Goal: Download file/media

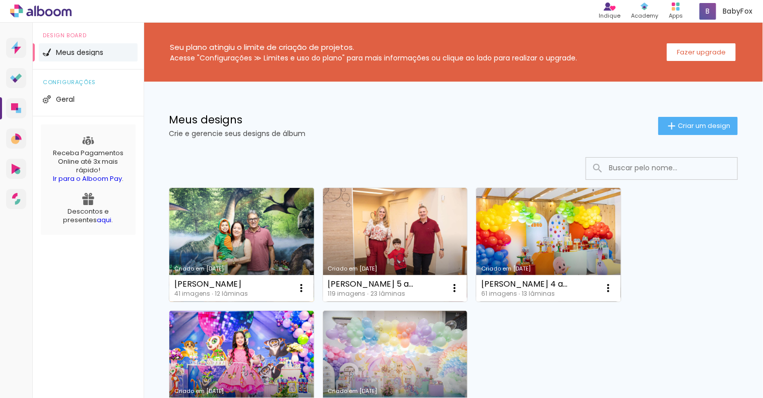
scroll to position [50, 0]
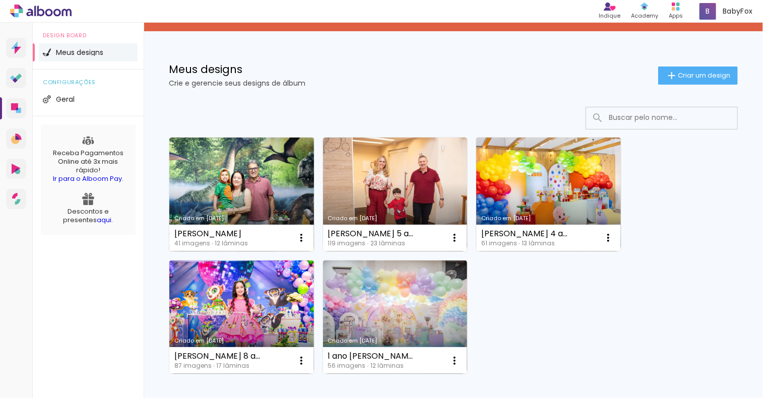
click at [236, 185] on link "Criado em [DATE]" at bounding box center [241, 195] width 145 height 114
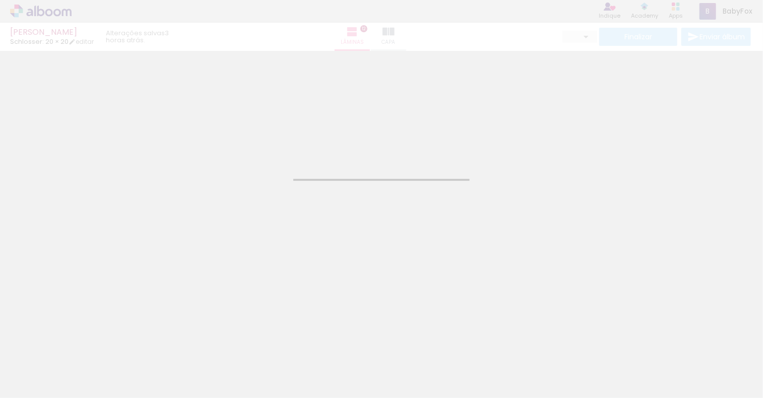
type input "JPG"
type input "Alta, 300 DPI"
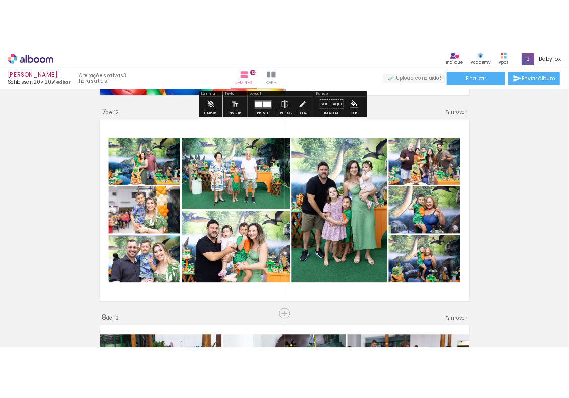
scroll to position [1664, 0]
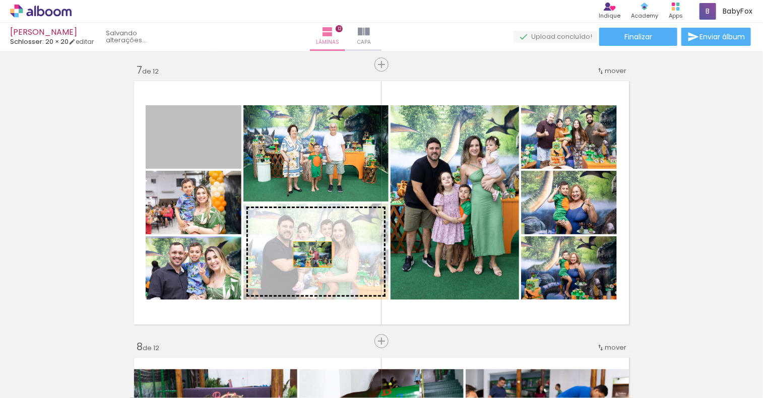
drag, startPoint x: 196, startPoint y: 146, endPoint x: 309, endPoint y: 255, distance: 156.9
click at [0, 0] on slot at bounding box center [0, 0] width 0 height 0
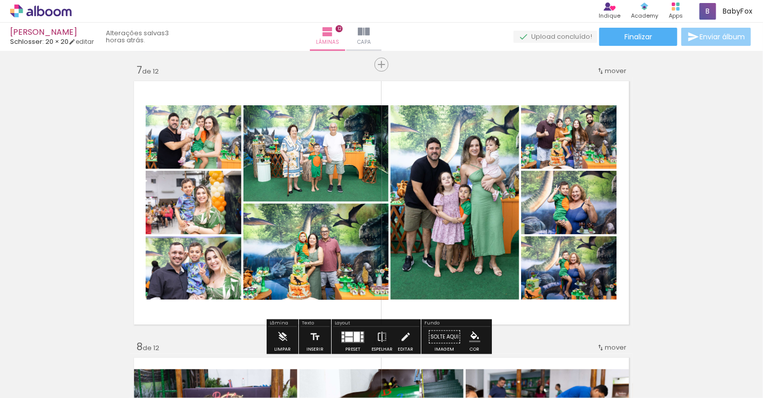
click at [709, 42] on paper-button "Enviar álbum" at bounding box center [717, 37] width 70 height 18
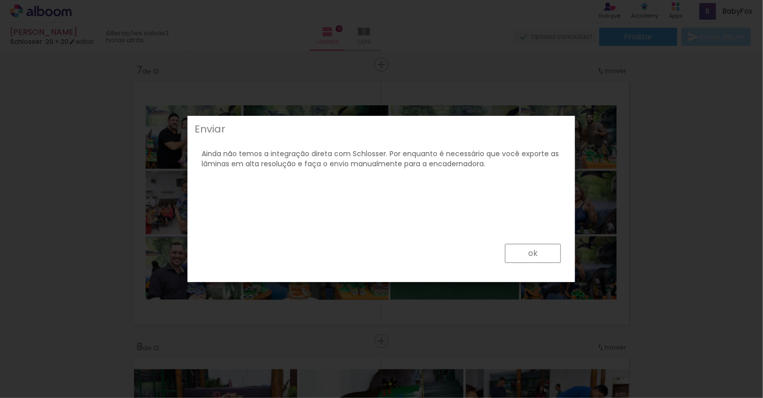
click at [546, 251] on paper-button "ok" at bounding box center [533, 253] width 56 height 19
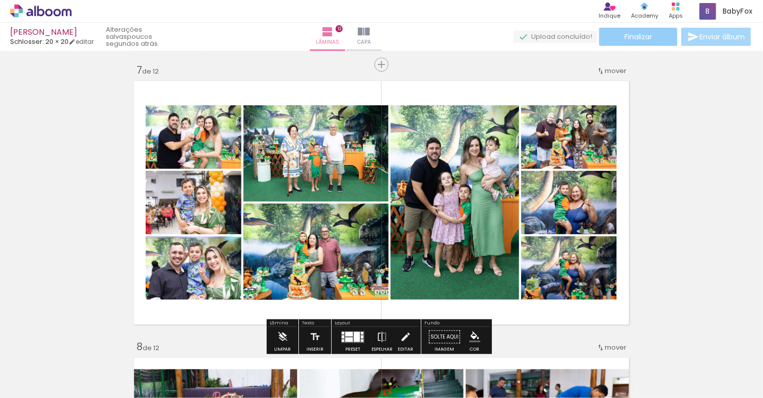
click at [650, 34] on paper-button "Finalizar" at bounding box center [639, 37] width 78 height 18
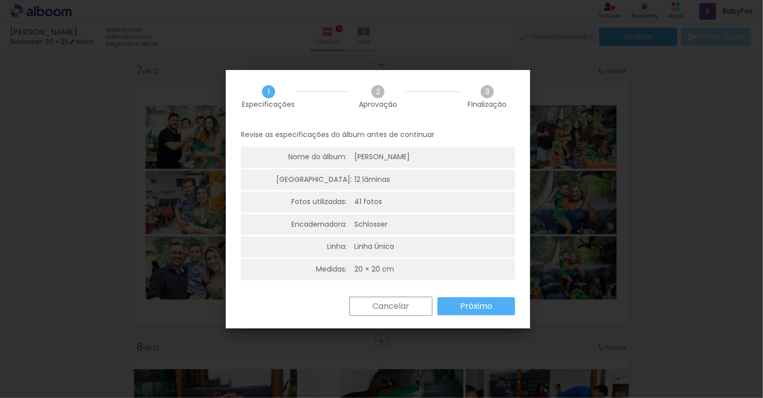
click at [0, 0] on slot "Próximo" at bounding box center [0, 0] width 0 height 0
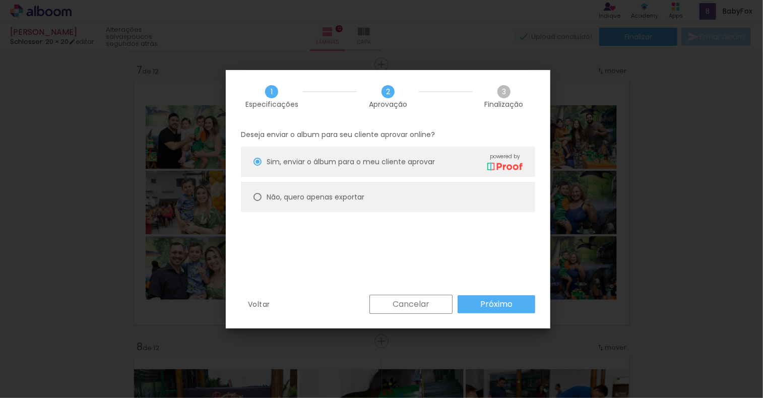
click at [258, 197] on div at bounding box center [258, 197] width 8 height 8
type paper-radio-button "on"
click at [0, 0] on slot "Próximo" at bounding box center [0, 0] width 0 height 0
type input "Alta, 300 DPI"
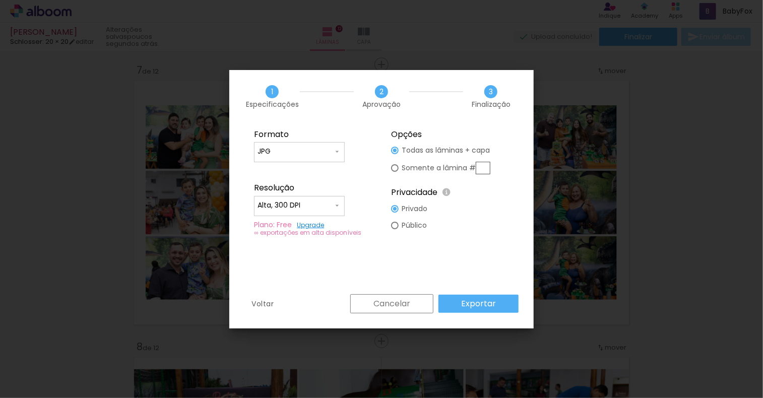
click at [397, 168] on div at bounding box center [395, 168] width 8 height 8
type paper-radio-button "on"
click at [485, 168] on input "text" at bounding box center [483, 168] width 15 height 13
type input "7"
click at [0, 0] on slot "Exportar" at bounding box center [0, 0] width 0 height 0
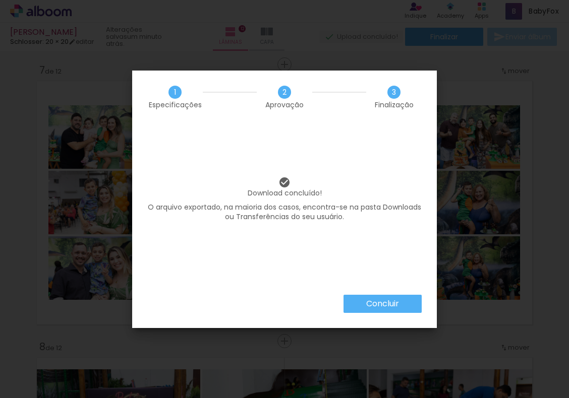
click at [0, 0] on slot "Concluir" at bounding box center [0, 0] width 0 height 0
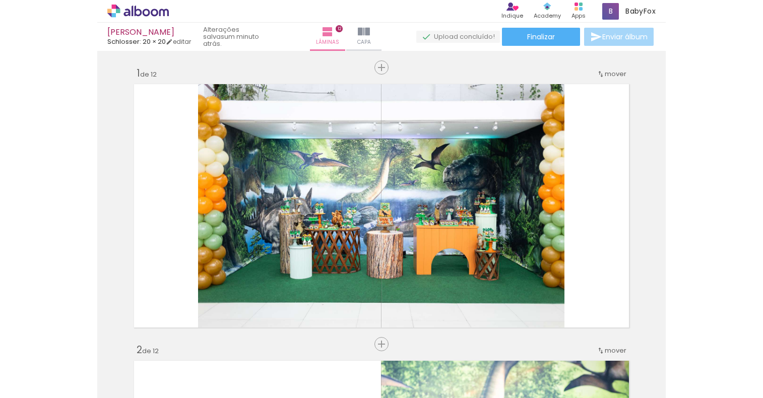
scroll to position [1664, 0]
